Goal: Download file/media

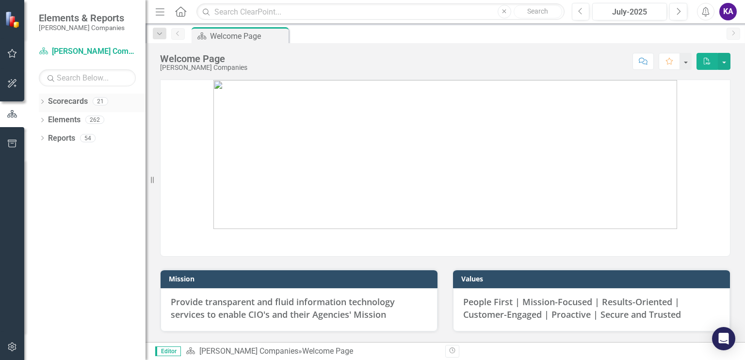
click at [42, 100] on icon "Dropdown" at bounding box center [42, 102] width 7 height 5
click at [103, 124] on link "[PERSON_NAME] Companies" at bounding box center [99, 119] width 92 height 11
click at [91, 139] on link "Infosmart Technologies Inc." at bounding box center [99, 138] width 92 height 11
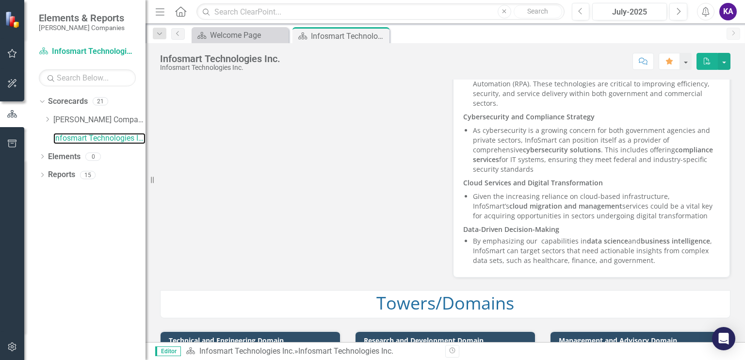
scroll to position [776, 0]
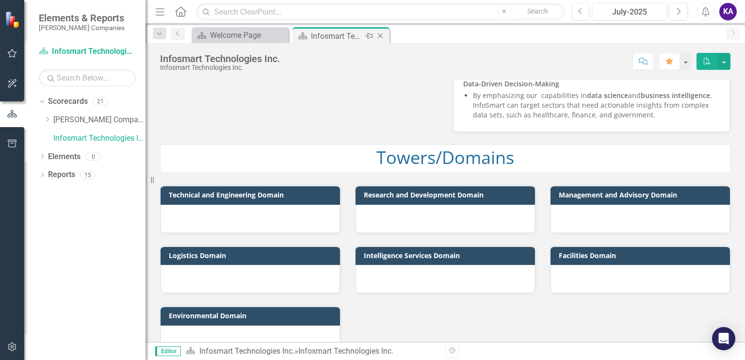
click at [347, 33] on div "Infosmart Technologies Inc." at bounding box center [337, 36] width 52 height 12
click at [332, 38] on div "Infosmart Technologies Inc." at bounding box center [337, 36] width 52 height 12
click at [235, 34] on div "Welcome Page" at bounding box center [242, 35] width 64 height 12
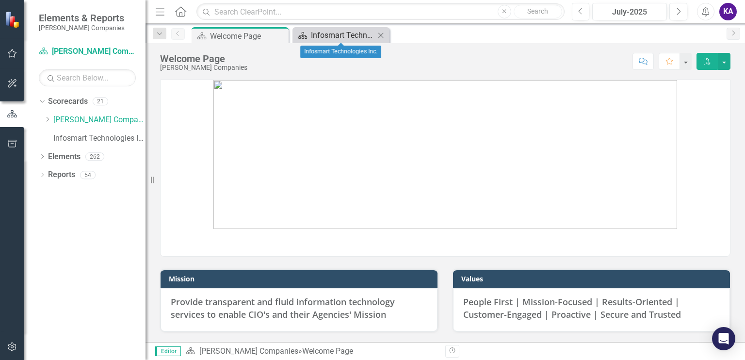
click at [319, 34] on div "Infosmart Technologies Inc." at bounding box center [343, 35] width 64 height 12
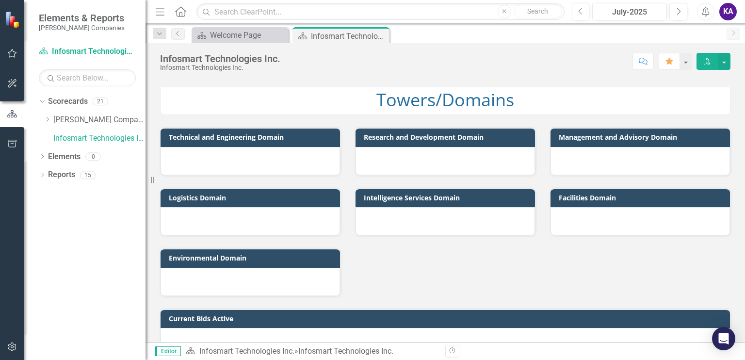
scroll to position [894, 0]
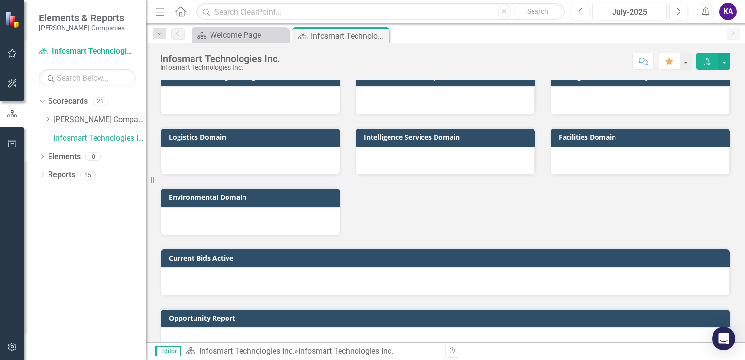
click at [77, 117] on link "[PERSON_NAME] Companies" at bounding box center [99, 119] width 92 height 11
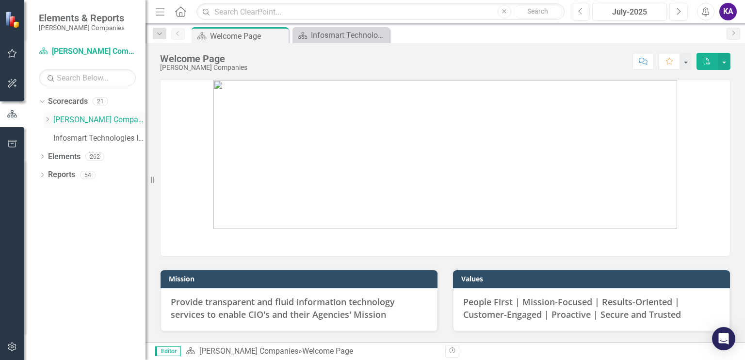
click at [49, 117] on icon "Dropdown" at bounding box center [47, 119] width 7 height 6
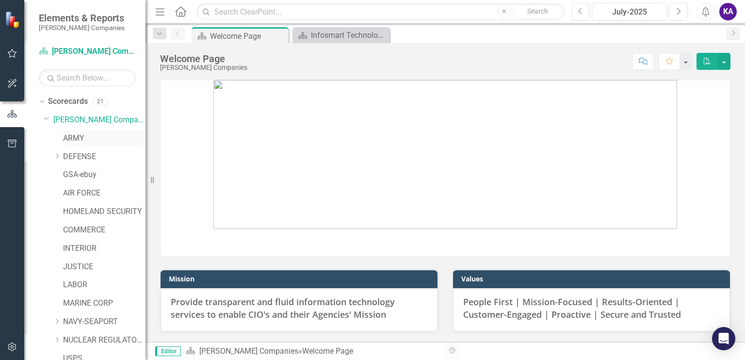
click at [76, 136] on link "ARMY" at bounding box center [104, 138] width 82 height 11
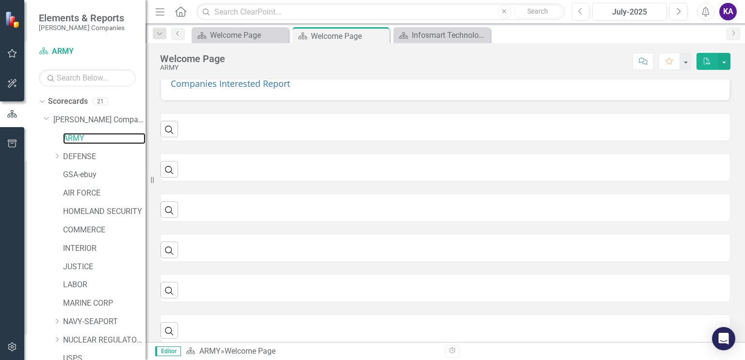
scroll to position [347, 0]
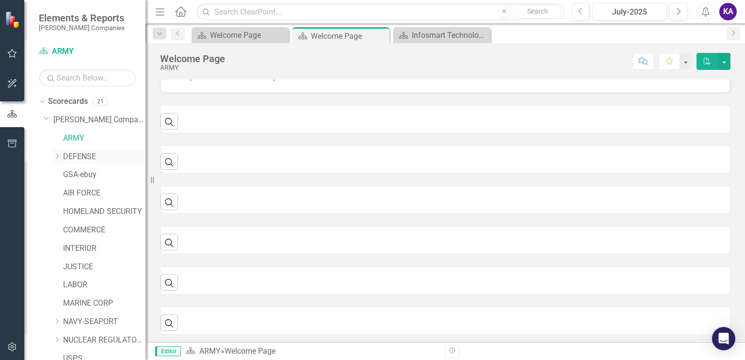
click at [88, 157] on link "DEFENSE" at bounding box center [104, 156] width 82 height 11
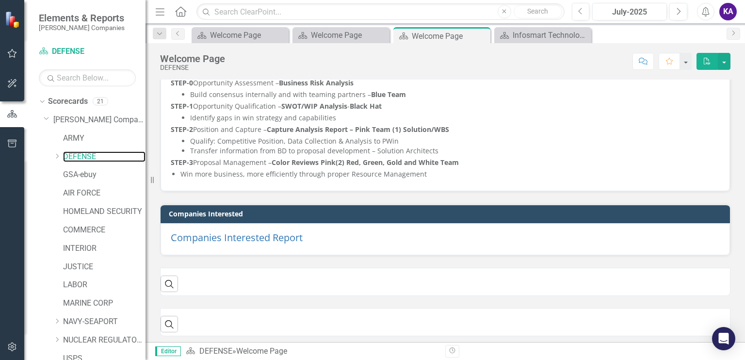
scroll to position [243, 0]
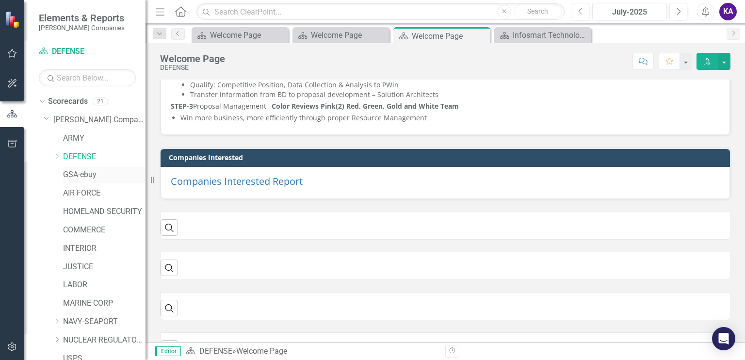
click at [90, 177] on link "GSA-ebuy" at bounding box center [104, 174] width 82 height 11
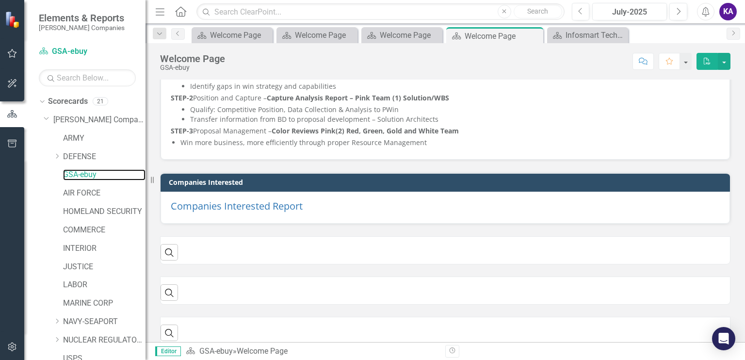
scroll to position [243, 0]
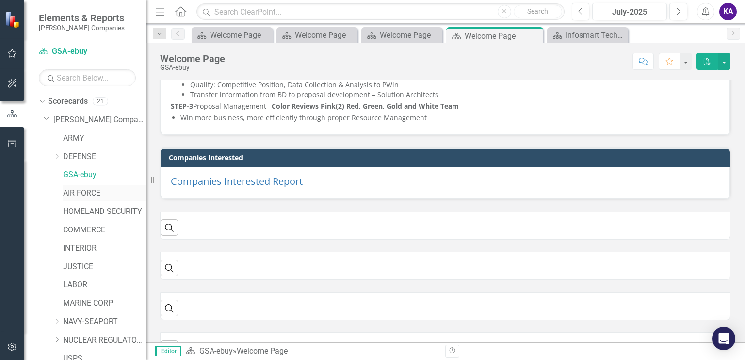
click at [76, 193] on link "AIR FORCE" at bounding box center [104, 193] width 82 height 11
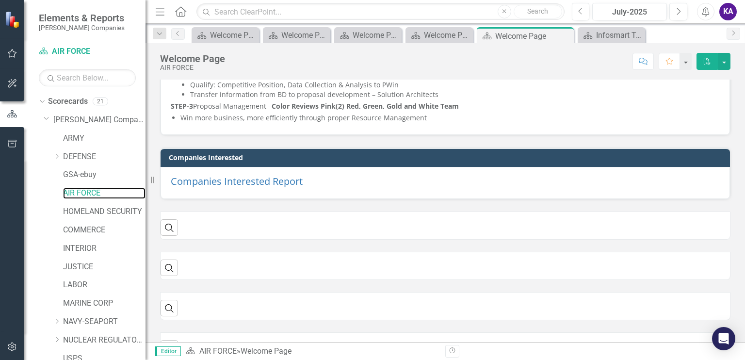
scroll to position [349, 0]
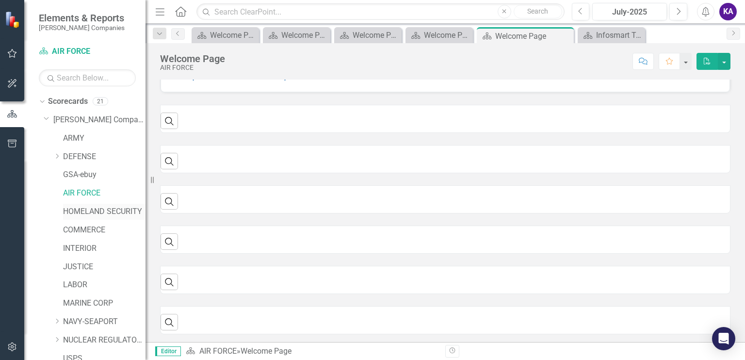
click at [107, 216] on link "HOMELAND SECURITY" at bounding box center [104, 211] width 82 height 11
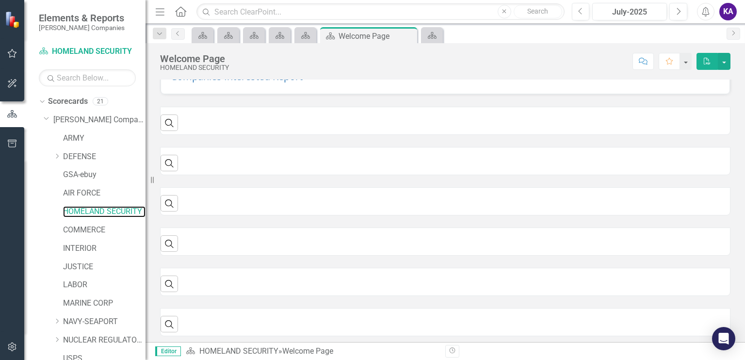
scroll to position [349, 0]
click at [85, 246] on link "INTERIOR" at bounding box center [104, 248] width 82 height 11
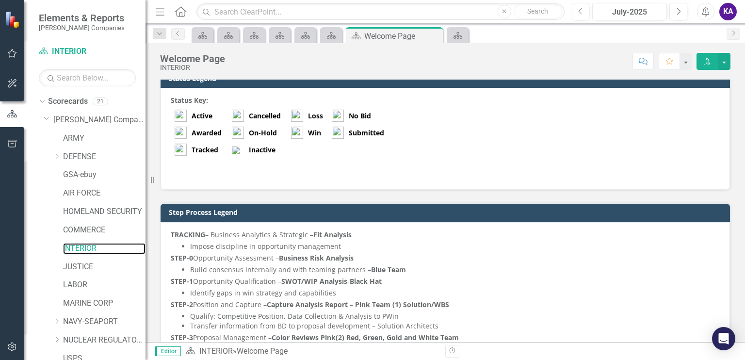
scroll to position [10, 0]
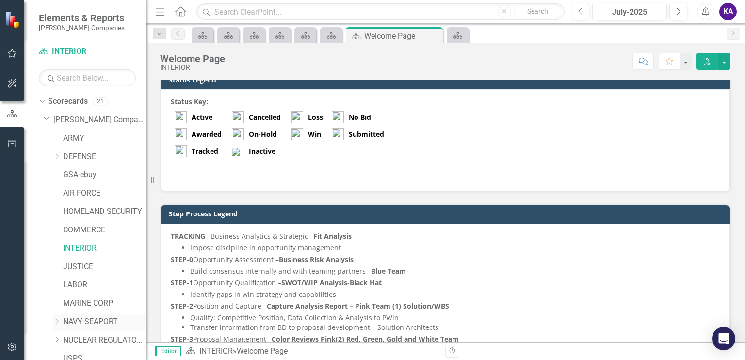
click at [102, 321] on link "NAVY-SEAPORT" at bounding box center [104, 321] width 82 height 11
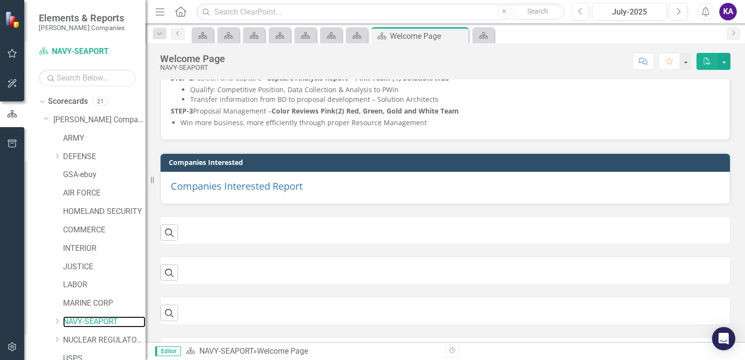
scroll to position [243, 0]
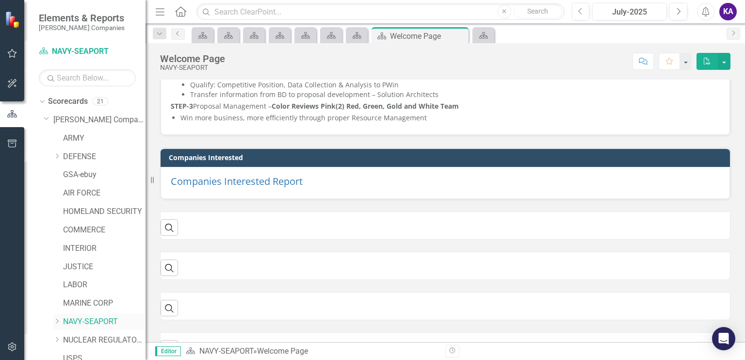
click at [57, 323] on icon "Dropdown" at bounding box center [56, 321] width 7 height 6
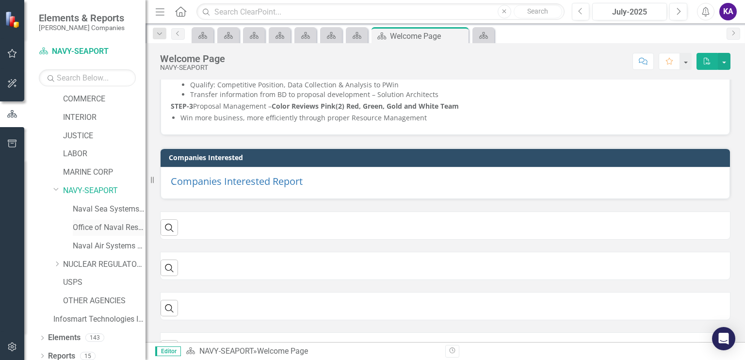
scroll to position [138, 0]
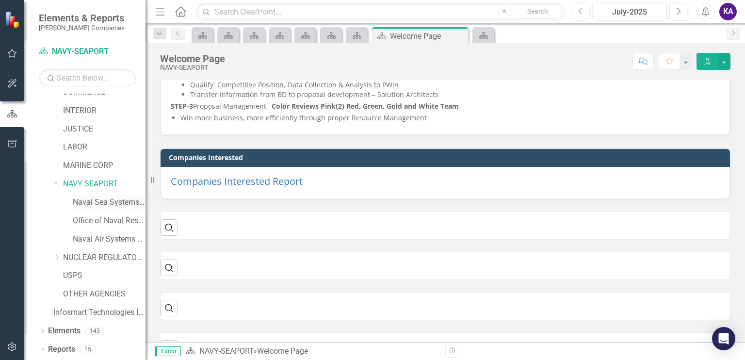
click at [102, 205] on link "Naval Sea Systems Command" at bounding box center [109, 202] width 73 height 11
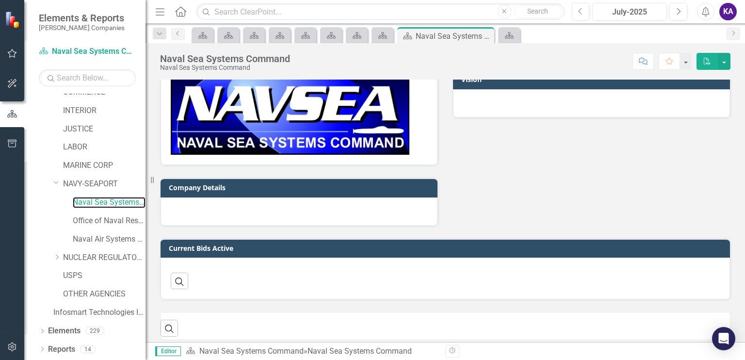
scroll to position [76, 0]
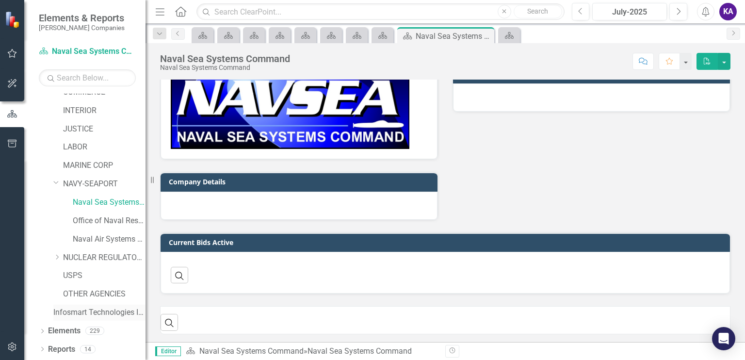
click at [92, 314] on link "Infosmart Technologies Inc." at bounding box center [99, 312] width 92 height 11
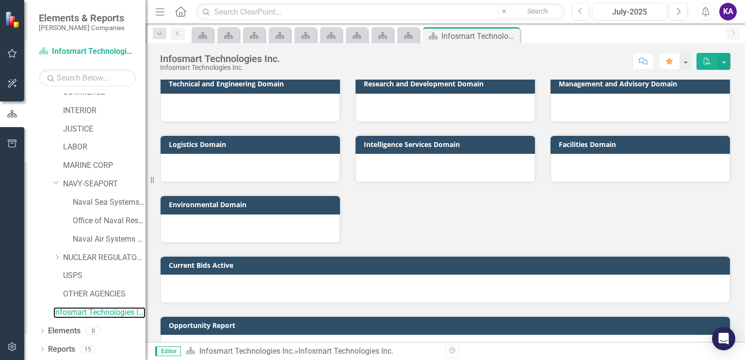
scroll to position [894, 0]
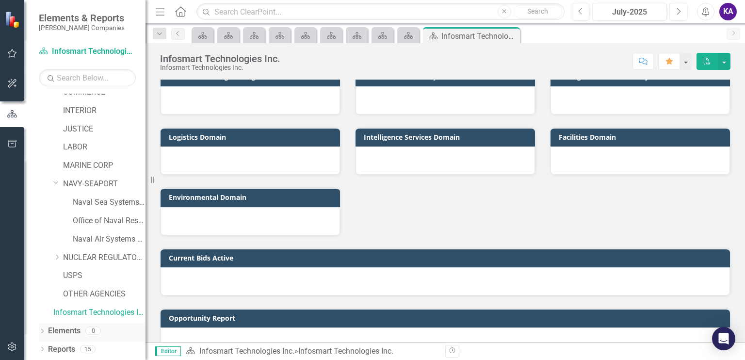
click at [39, 330] on icon "Dropdown" at bounding box center [42, 331] width 7 height 5
click at [39, 330] on icon "Dropdown" at bounding box center [40, 330] width 5 height 7
click at [59, 351] on link "Reports" at bounding box center [61, 349] width 27 height 11
click at [41, 347] on icon "Dropdown" at bounding box center [42, 349] width 7 height 5
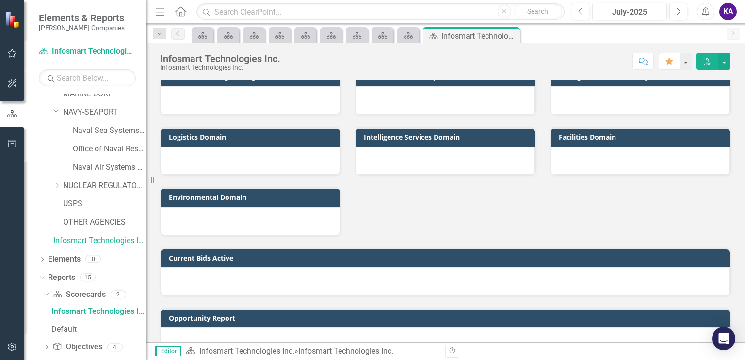
scroll to position [277, 0]
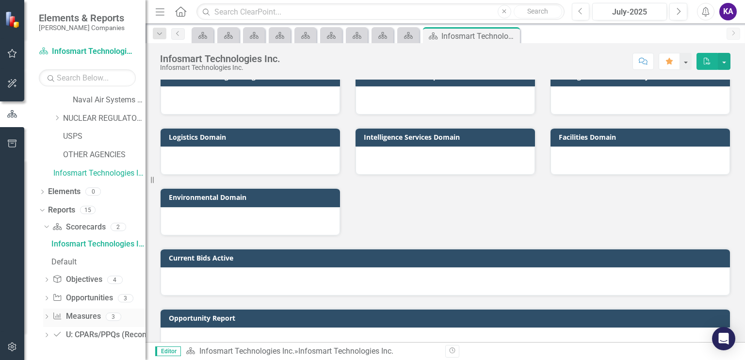
click at [86, 321] on link "Measure Measures" at bounding box center [76, 316] width 48 height 11
click at [85, 300] on link "Opportunity Opportunities" at bounding box center [82, 298] width 60 height 11
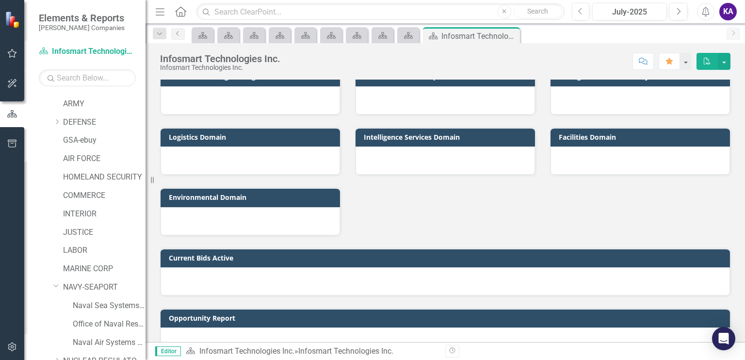
scroll to position [0, 0]
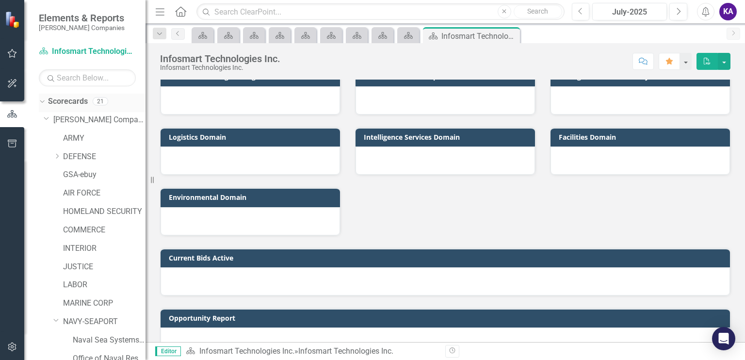
click at [71, 101] on link "Scorecards" at bounding box center [68, 101] width 40 height 11
click at [41, 101] on icon at bounding box center [42, 101] width 4 height 2
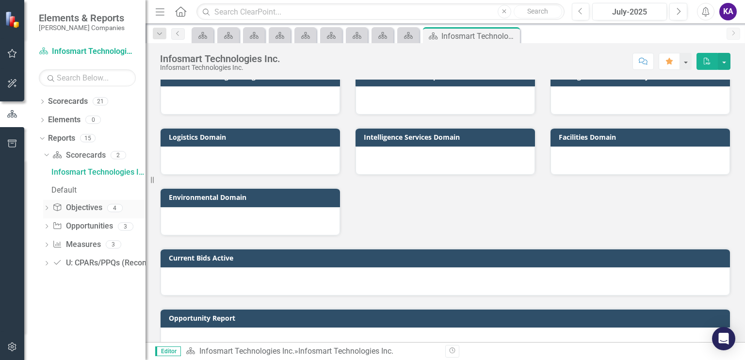
click at [90, 207] on link "Objective Objectives" at bounding box center [76, 207] width 49 height 11
click at [92, 264] on link "U: CPARs/PPQs (Recommended T0/T1/T2/T3) U: CPARs/PPQs (Recommended T0/T1/T2/T3)" at bounding box center [139, 263] width 175 height 11
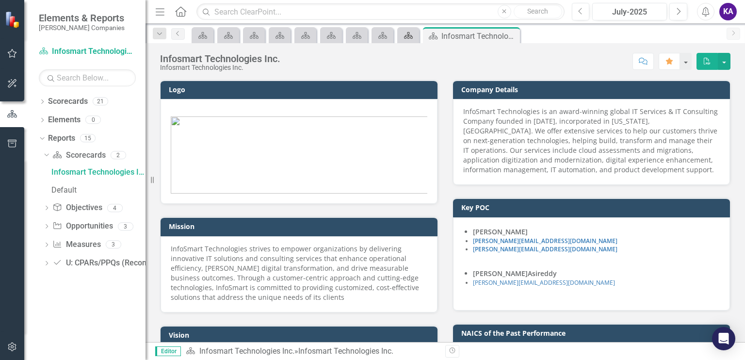
click at [411, 39] on icon "Scorecard" at bounding box center [409, 36] width 10 height 8
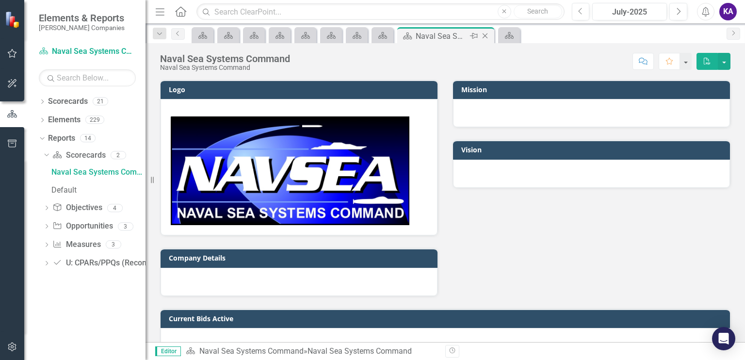
click at [485, 37] on icon "Close" at bounding box center [485, 36] width 10 height 8
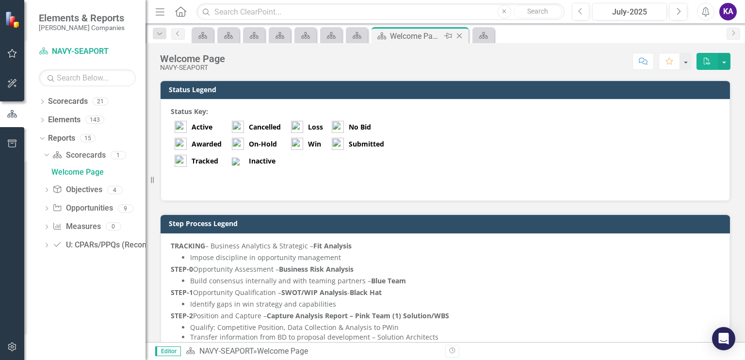
click at [392, 36] on div "Welcome Page" at bounding box center [416, 36] width 52 height 12
click at [460, 35] on icon "Close" at bounding box center [460, 36] width 10 height 8
click at [433, 37] on icon "Close" at bounding box center [434, 36] width 10 height 8
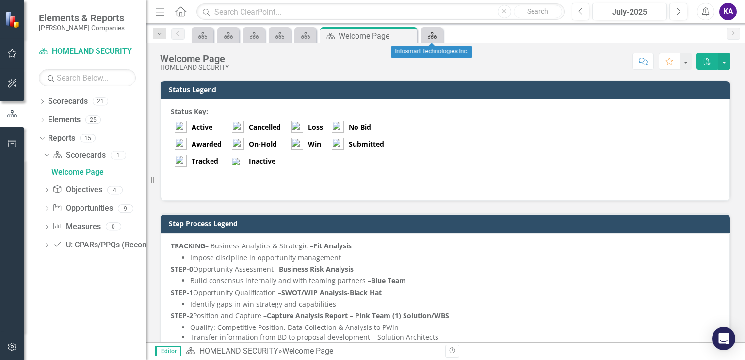
click at [433, 37] on icon "Scorecard" at bounding box center [432, 36] width 10 height 8
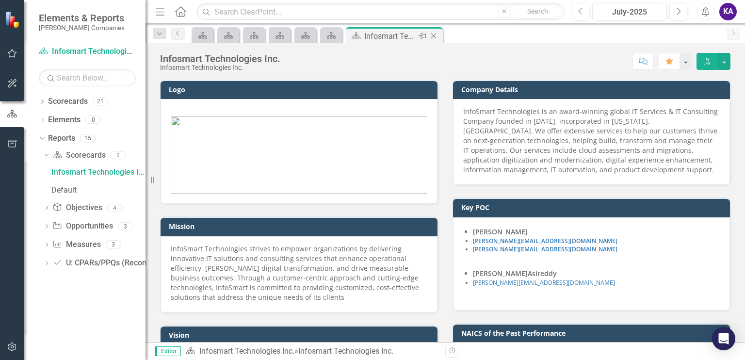
click at [433, 37] on icon "Close" at bounding box center [434, 36] width 10 height 8
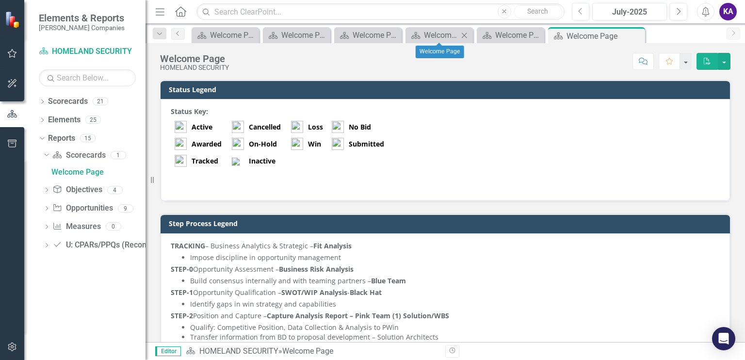
click at [463, 33] on icon at bounding box center [464, 35] width 5 height 5
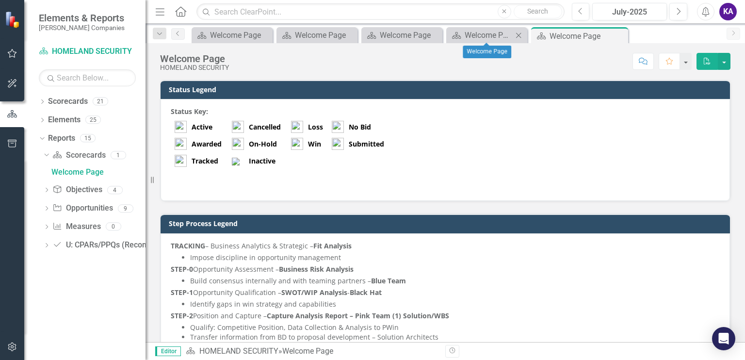
click at [521, 35] on icon "Close" at bounding box center [519, 36] width 10 height 8
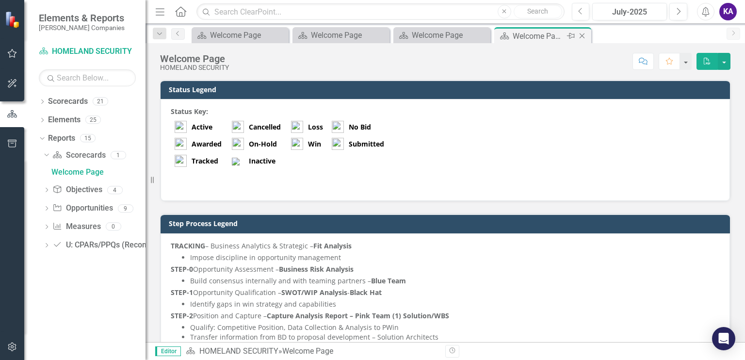
click at [578, 35] on icon "Close" at bounding box center [582, 36] width 10 height 8
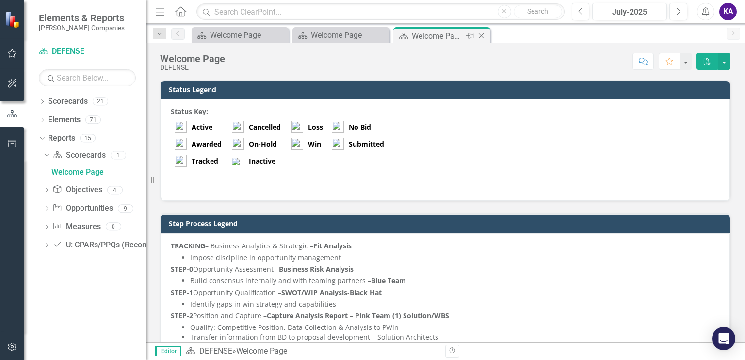
click at [480, 33] on icon "Close" at bounding box center [481, 36] width 10 height 8
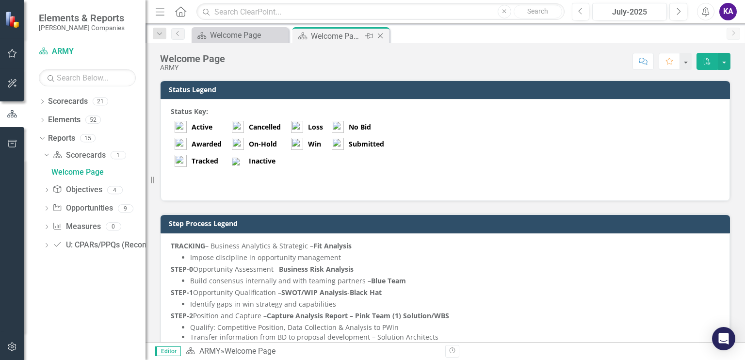
click at [376, 35] on icon "Close" at bounding box center [380, 36] width 10 height 8
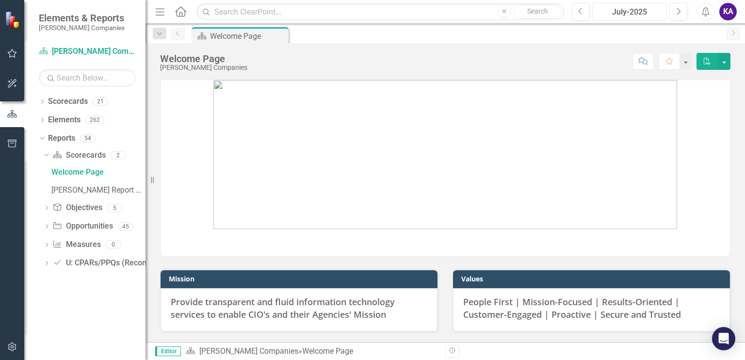
click at [644, 15] on div "July-2025" at bounding box center [630, 12] width 68 height 12
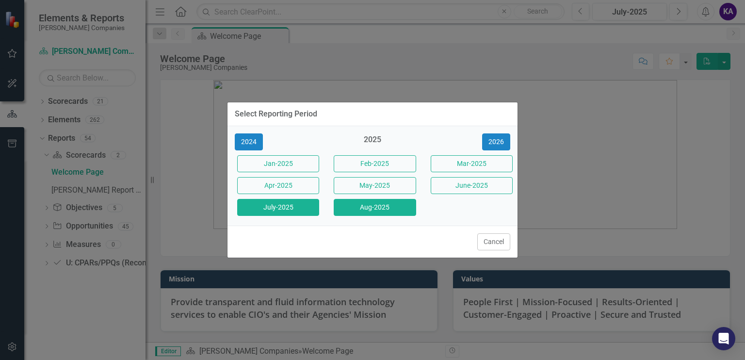
click at [375, 211] on button "Aug-2025" at bounding box center [375, 207] width 82 height 17
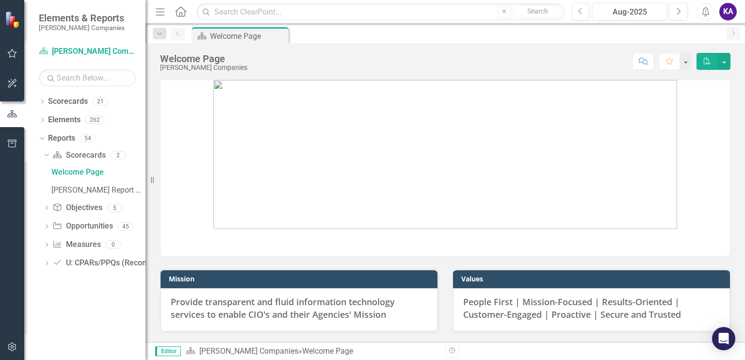
click at [714, 64] on button "PDF" at bounding box center [707, 61] width 21 height 17
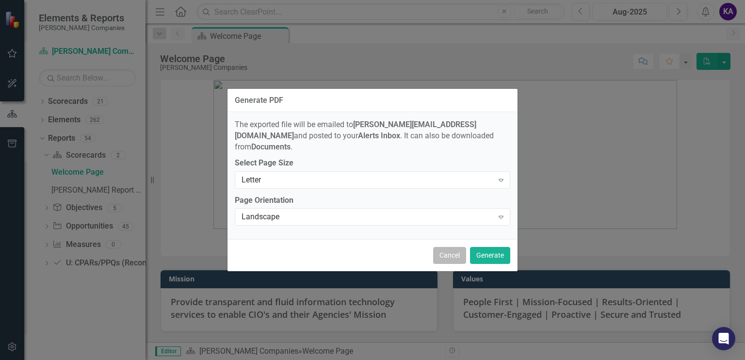
click at [454, 248] on button "Cancel" at bounding box center [449, 255] width 33 height 17
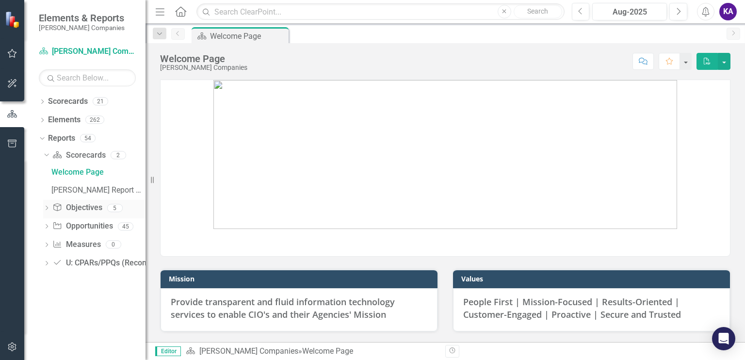
click at [75, 206] on link "Objective Objectives" at bounding box center [76, 207] width 49 height 11
click at [75, 212] on link "Objective Objectives" at bounding box center [76, 207] width 49 height 11
click at [45, 206] on icon "Dropdown" at bounding box center [46, 208] width 7 height 5
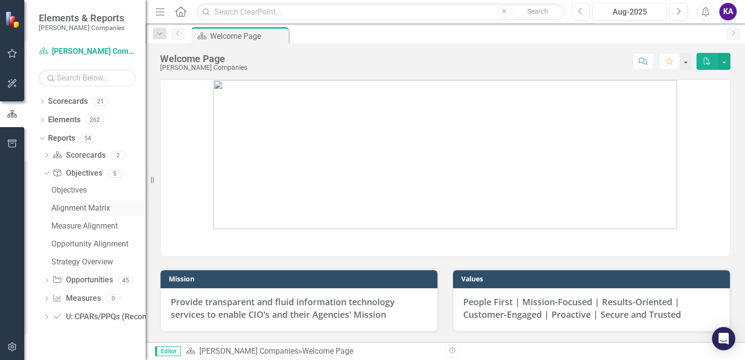
click at [93, 209] on div "Alignment Matrix" at bounding box center [98, 208] width 94 height 9
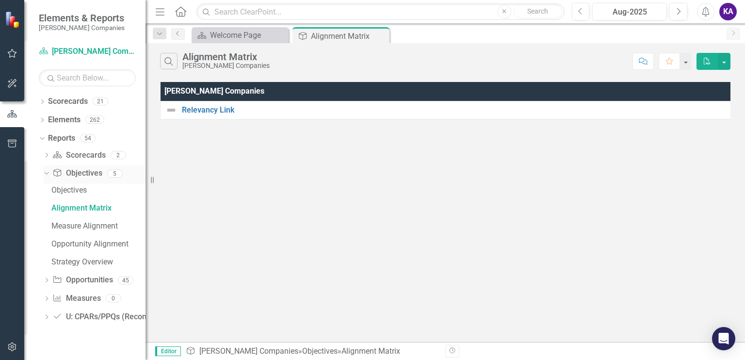
click at [81, 179] on div "Objective Objectives" at bounding box center [76, 173] width 49 height 16
click at [68, 138] on link "Reports" at bounding box center [61, 138] width 27 height 11
click at [377, 33] on icon "Close" at bounding box center [380, 36] width 10 height 8
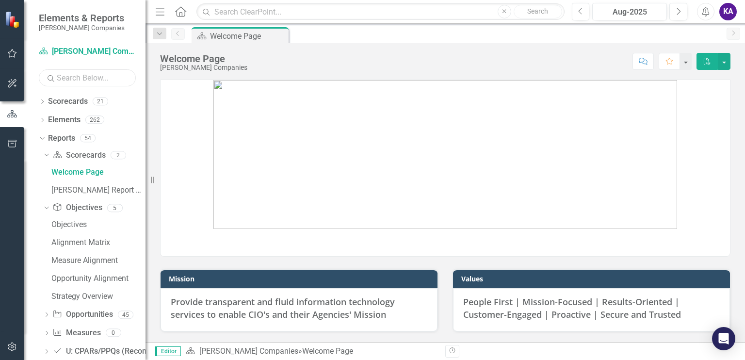
click at [79, 79] on input "text" at bounding box center [87, 77] width 97 height 17
type input "mctassa"
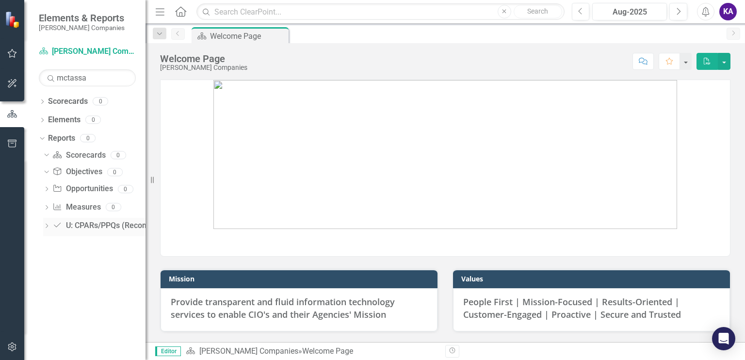
click at [87, 223] on link "U: CPARs/PPQs (Recommended T0/T1/T2/T3) U: CPARs/PPQs (Recommended T0/T1/T2/T3)" at bounding box center [139, 225] width 175 height 11
click at [47, 228] on icon "Dropdown" at bounding box center [46, 226] width 7 height 5
click at [92, 236] on div "U: CPARs/PPQs (Recommended T0/T1/T2/T3) U: CPARs/PPQs (Recommended T0/T1/T2/T3)" at bounding box center [139, 229] width 175 height 16
click at [91, 217] on div "Measure Measures" at bounding box center [76, 210] width 48 height 16
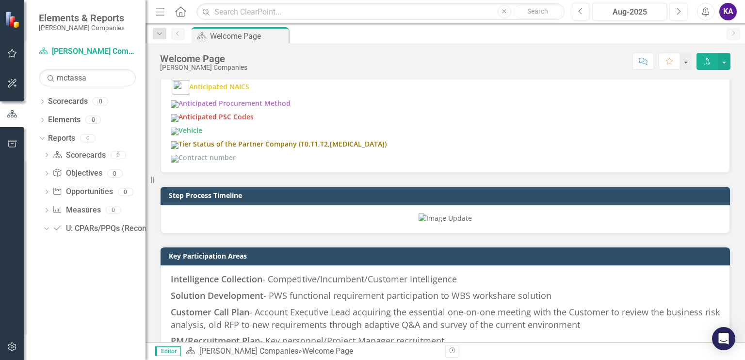
scroll to position [669, 0]
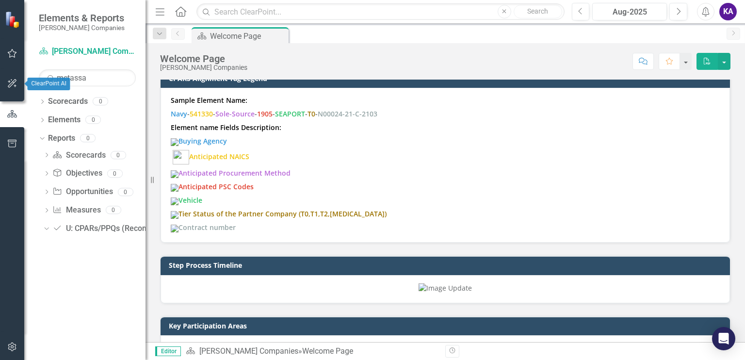
click at [12, 80] on icon "button" at bounding box center [12, 84] width 10 height 8
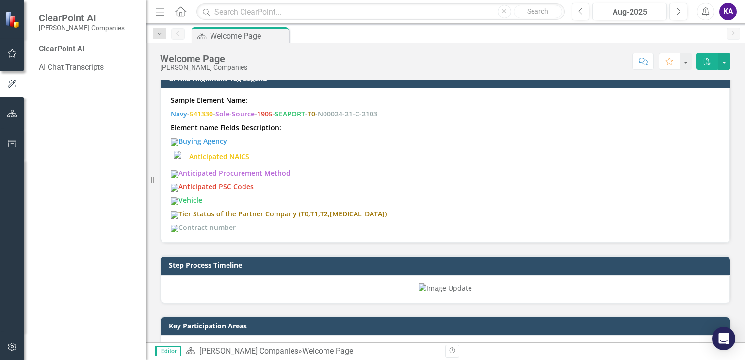
click at [56, 49] on div "ClearPoint AI" at bounding box center [87, 49] width 97 height 11
click at [13, 143] on icon "button" at bounding box center [12, 144] width 9 height 8
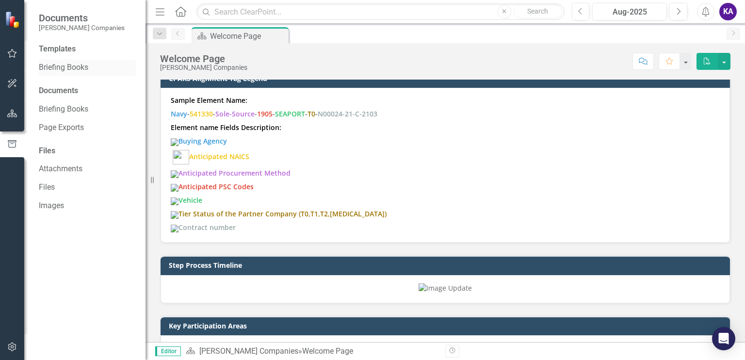
click at [71, 66] on link "Briefing Books" at bounding box center [87, 67] width 97 height 11
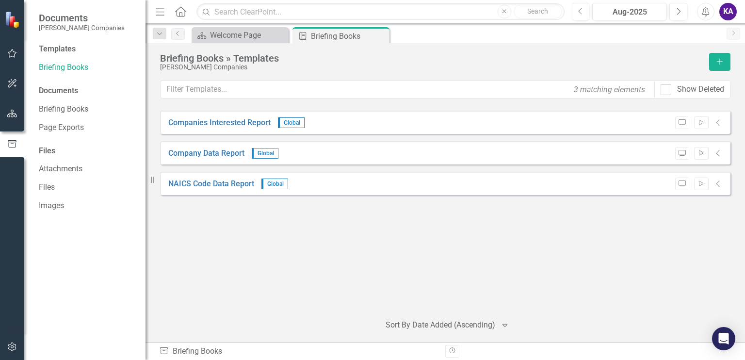
click at [65, 92] on div "Documents" at bounding box center [87, 90] width 97 height 11
click at [72, 128] on link "Page Exports" at bounding box center [87, 127] width 97 height 11
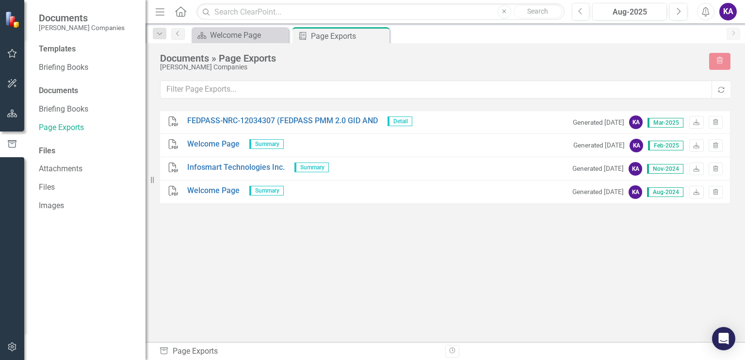
click at [42, 153] on div "Files" at bounding box center [87, 151] width 97 height 11
click at [42, 146] on div "Files" at bounding box center [87, 151] width 97 height 11
click at [66, 168] on link "Attachments" at bounding box center [87, 168] width 97 height 11
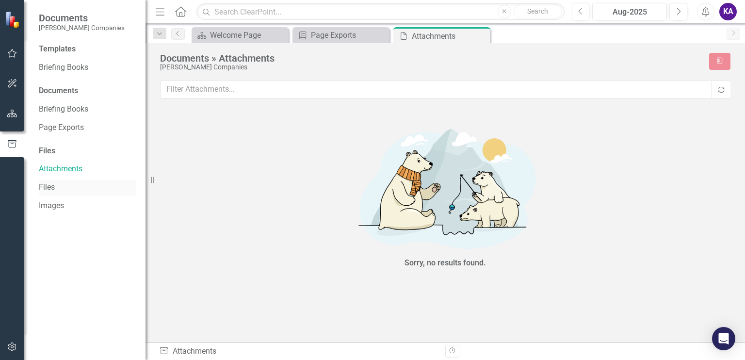
click at [47, 186] on link "Files" at bounding box center [87, 187] width 97 height 11
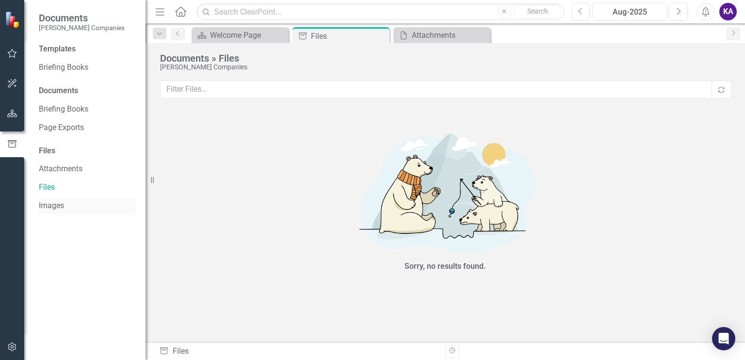
click at [49, 208] on link "Images" at bounding box center [87, 205] width 97 height 11
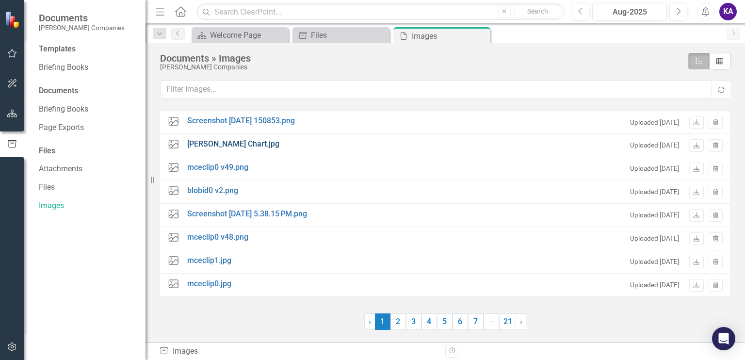
click at [223, 143] on link "[PERSON_NAME] Chart.jpg" at bounding box center [233, 144] width 92 height 11
